Goal: Information Seeking & Learning: Learn about a topic

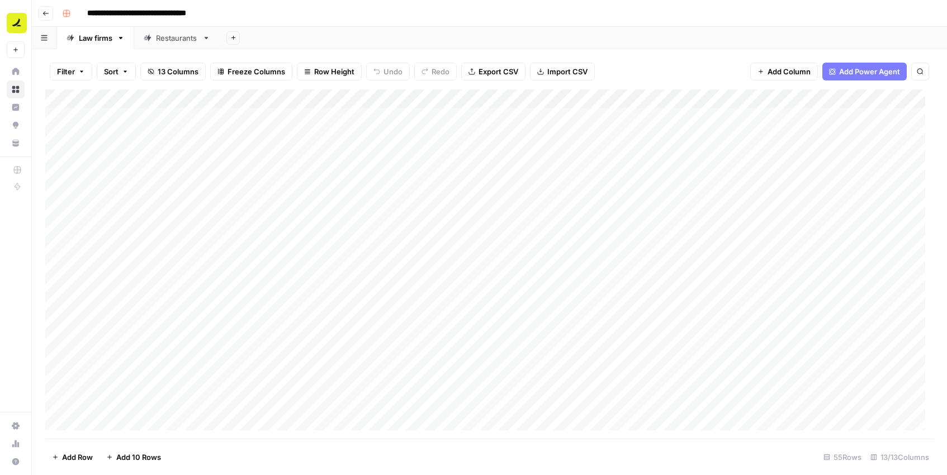
click at [186, 35] on div "Restaurants" at bounding box center [177, 37] width 42 height 11
click at [44, 16] on icon "button" at bounding box center [46, 13] width 7 height 7
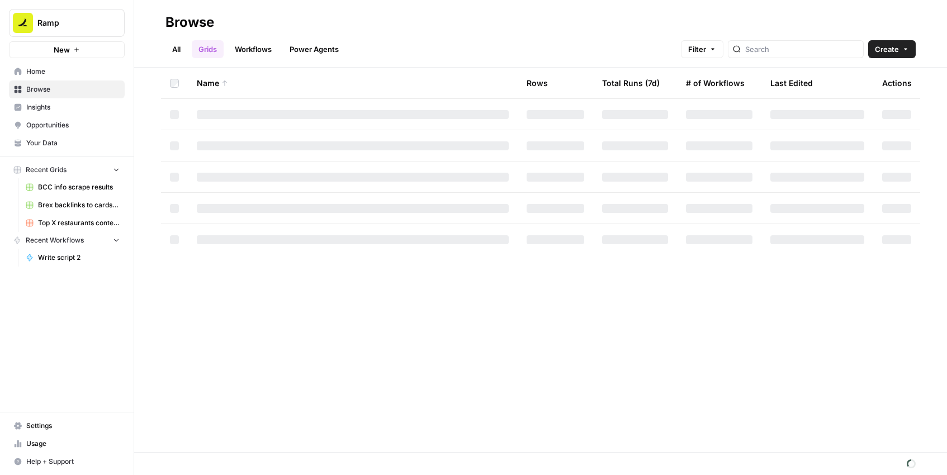
click at [176, 43] on link "All" at bounding box center [177, 49] width 22 height 18
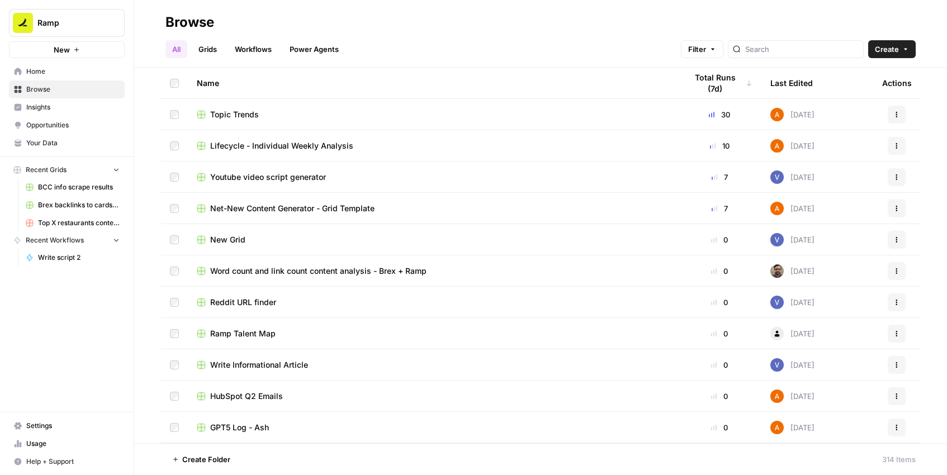
click at [803, 55] on div at bounding box center [796, 49] width 136 height 18
type input "vendor"
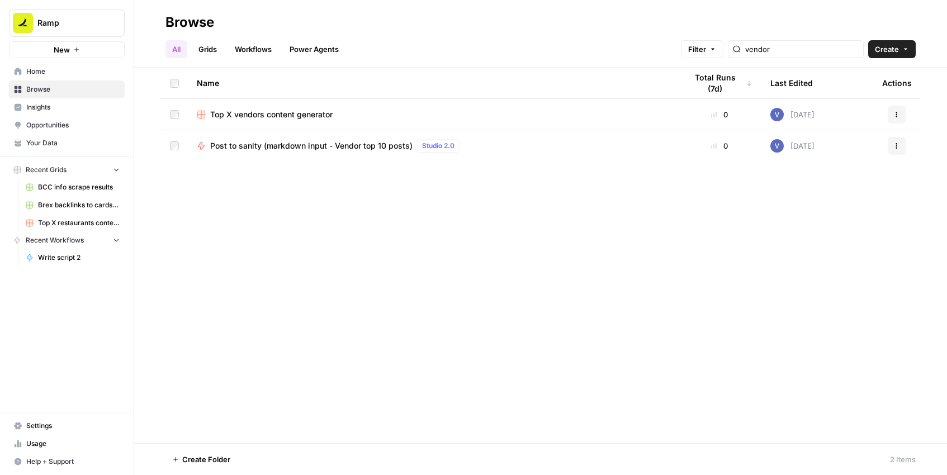
click at [214, 47] on link "Grids" at bounding box center [208, 49] width 32 height 18
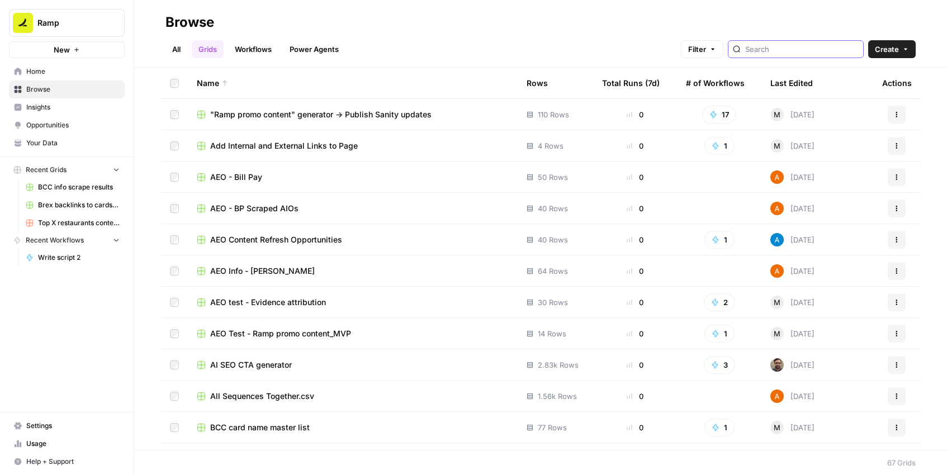
click at [786, 46] on input "search" at bounding box center [803, 49] width 114 height 11
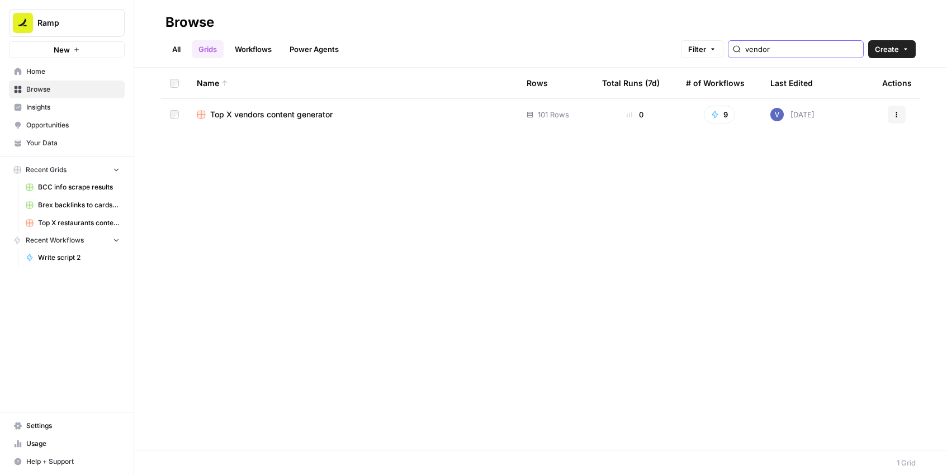
click at [796, 47] on input "vendor" at bounding box center [803, 49] width 114 height 11
type input "top"
click at [297, 117] on span "Top X restaurants content generator" at bounding box center [277, 114] width 135 height 11
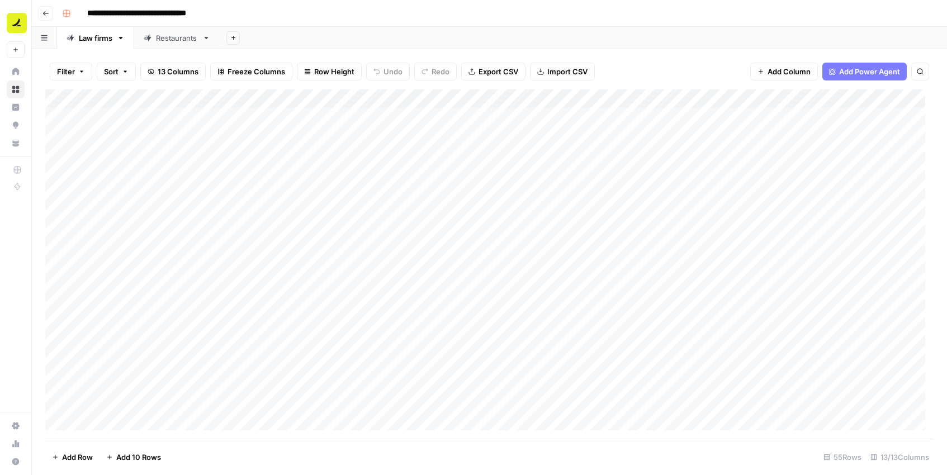
click at [187, 41] on div "Restaurants" at bounding box center [177, 37] width 42 height 11
click at [44, 15] on icon "button" at bounding box center [46, 13] width 7 height 7
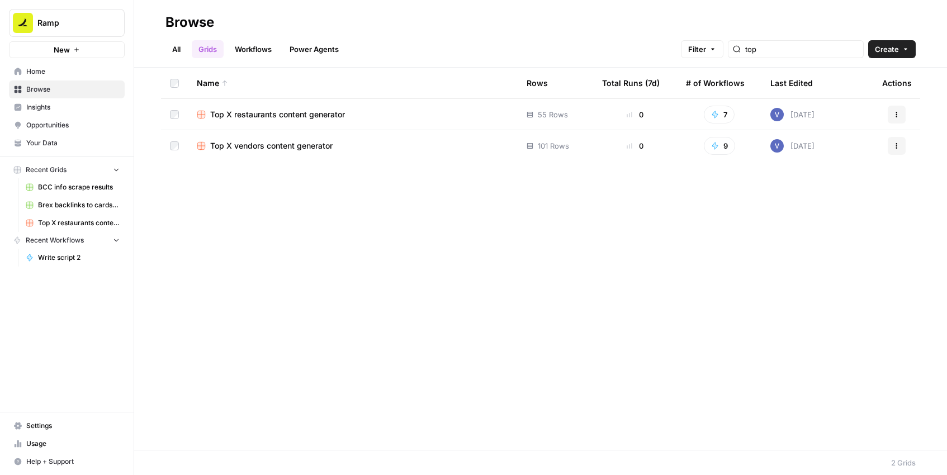
click at [271, 149] on span "Top X vendors content generator" at bounding box center [271, 145] width 122 height 11
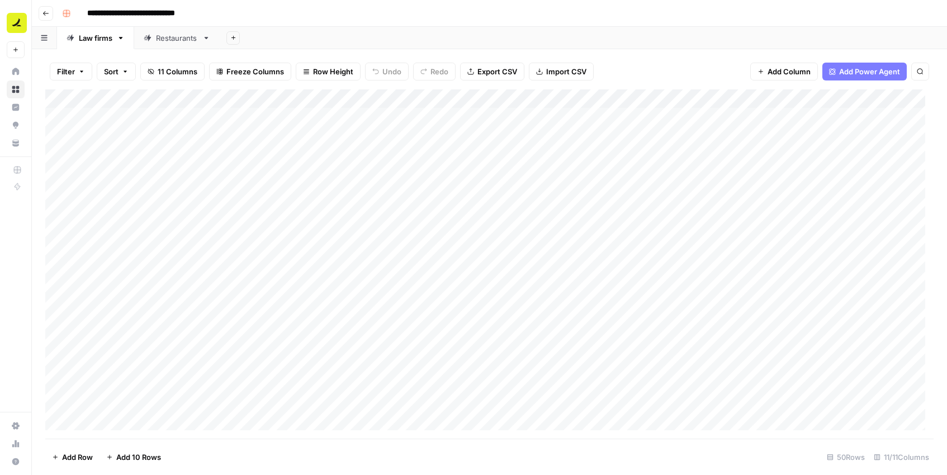
click at [182, 39] on div "Restaurants" at bounding box center [177, 37] width 42 height 11
click at [110, 38] on div "Law firms" at bounding box center [96, 37] width 34 height 11
